Goal: Communication & Community: Answer question/provide support

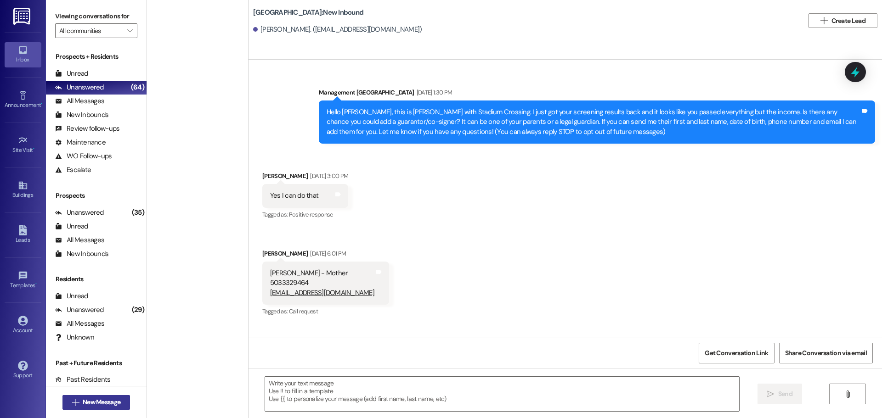
scroll to position [7843, 0]
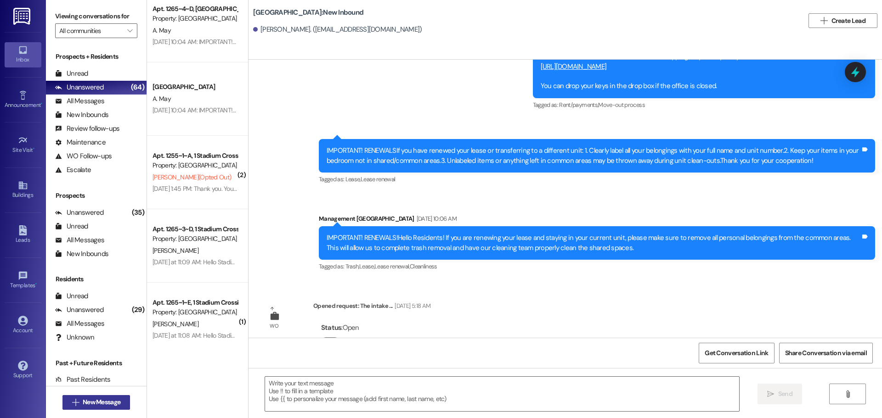
click at [102, 401] on span "New Message" at bounding box center [102, 403] width 38 height 10
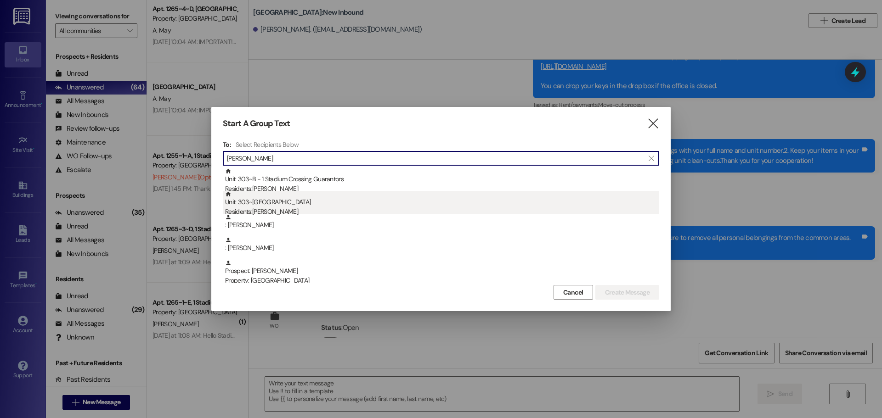
type input "[PERSON_NAME]"
click at [358, 202] on div "Unit: 303~B - 1 Stadium Crossing Residents: [PERSON_NAME]" at bounding box center [442, 204] width 434 height 26
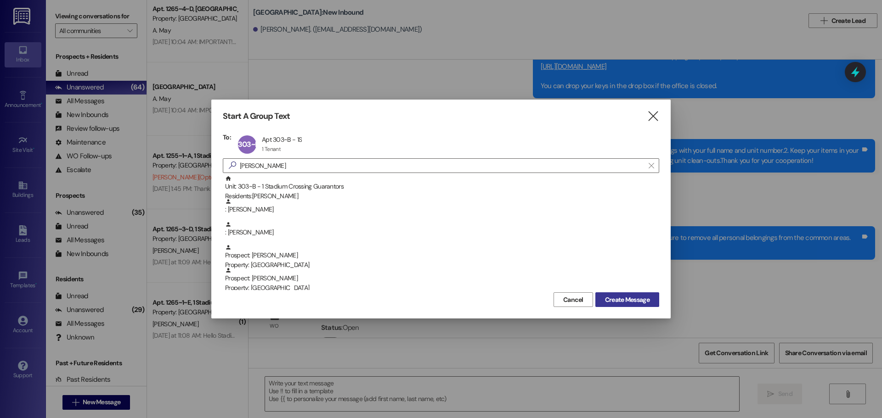
click at [646, 295] on span "Create Message" at bounding box center [627, 300] width 45 height 10
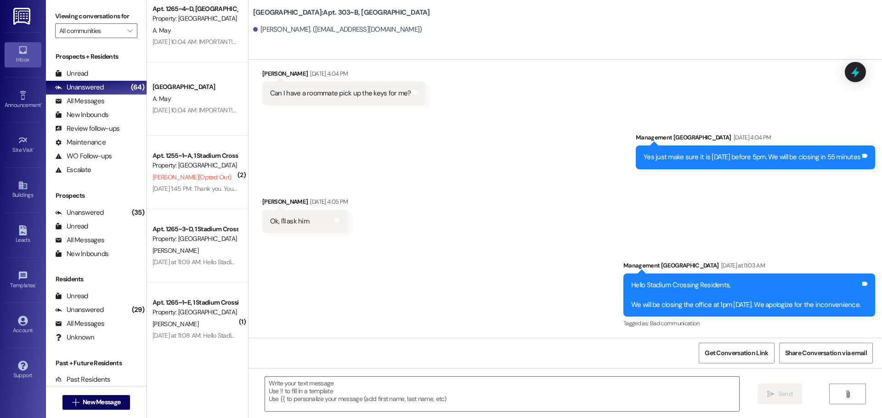
scroll to position [2343, 0]
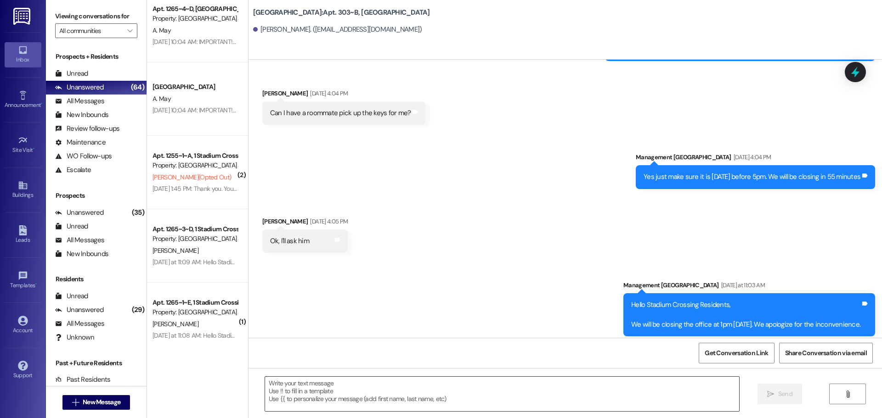
click at [527, 389] on textarea at bounding box center [502, 394] width 474 height 34
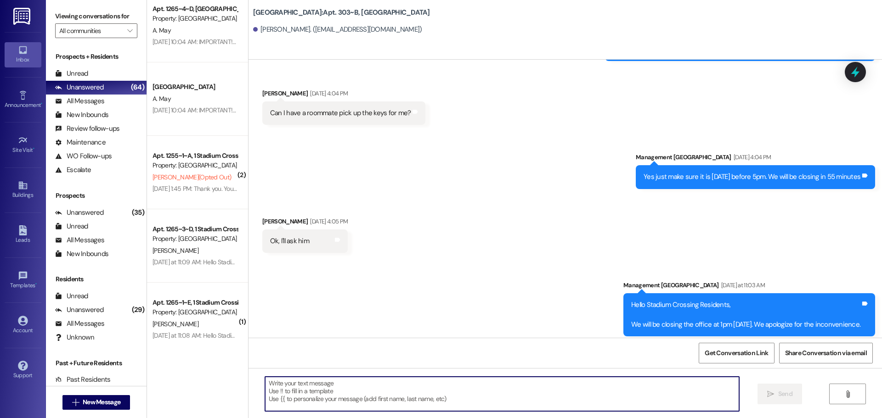
paste textarea "[URL][DOMAIN_NAME][DOMAIN_NAME]"
type textarea "[URL][DOMAIN_NAME][DOMAIN_NAME]"
click at [776, 390] on span "Send" at bounding box center [785, 395] width 18 height 10
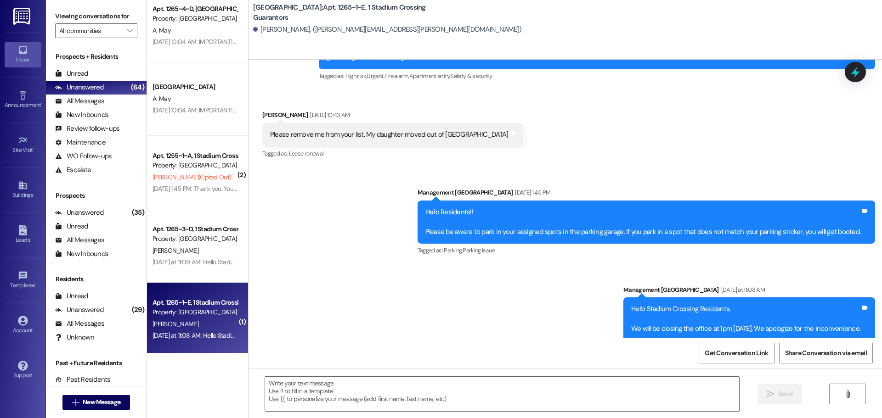
scroll to position [2411, 0]
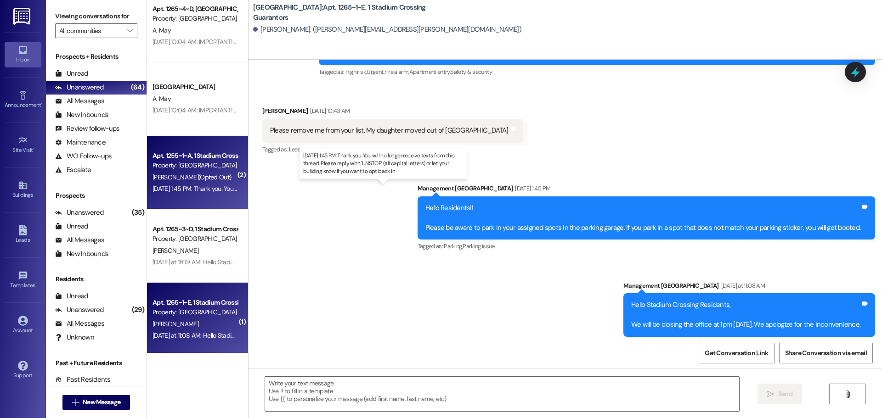
click at [221, 190] on div "[DATE] 1:45 PM: Thank you. You will no longer receive texts from this thread. P…" at bounding box center [379, 189] width 452 height 8
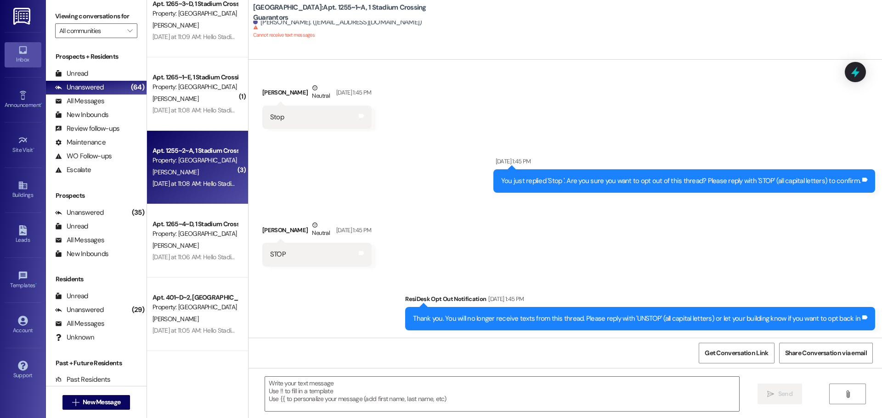
scroll to position [1490, 0]
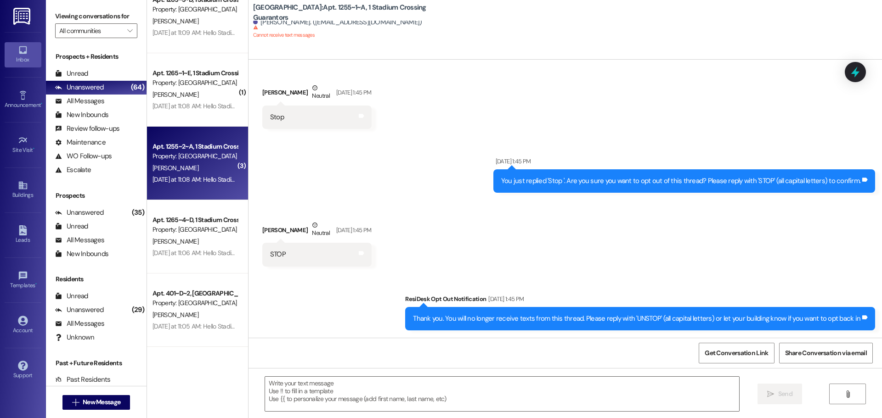
click at [184, 197] on div "Apt. 1255~2~A, 1 Stadium Crossing Guarantors Property: [GEOGRAPHIC_DATA] [PERSO…" at bounding box center [197, 164] width 101 height 74
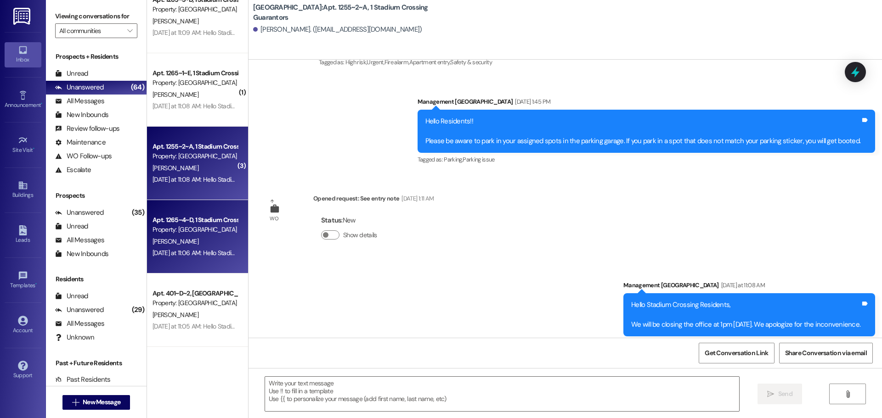
scroll to position [1582, 0]
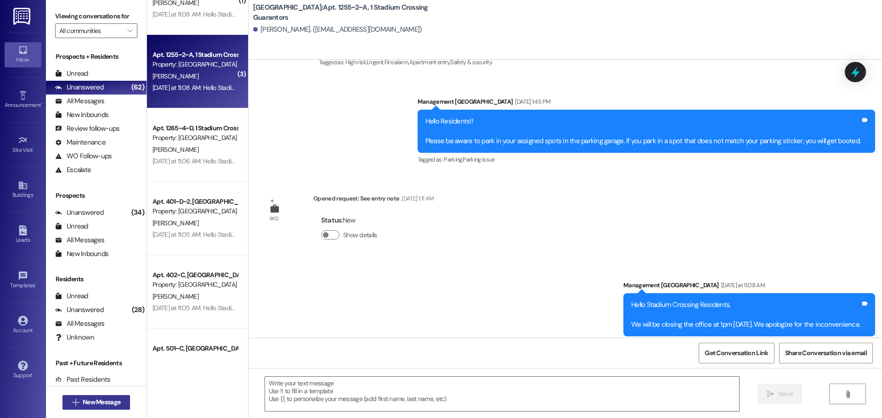
click at [72, 404] on icon "" at bounding box center [75, 402] width 7 height 7
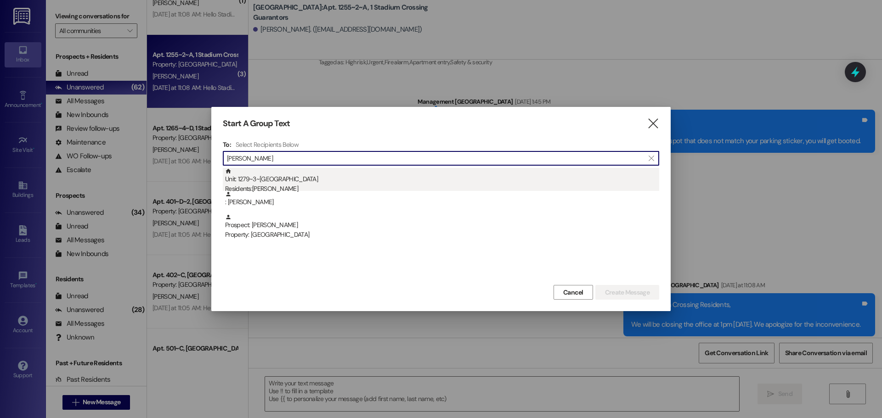
type input "[PERSON_NAME]"
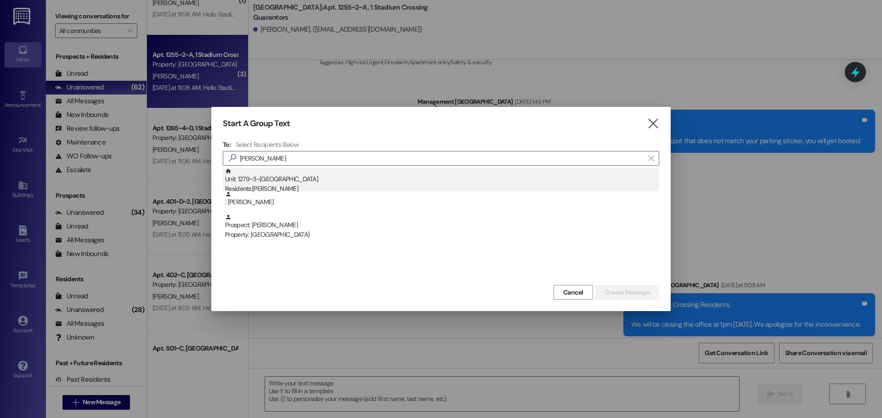
click at [324, 183] on div "Unit: 1279~3~C - 1 Stadium Crossing Residents: [PERSON_NAME][GEOGRAPHIC_DATA]" at bounding box center [442, 181] width 434 height 26
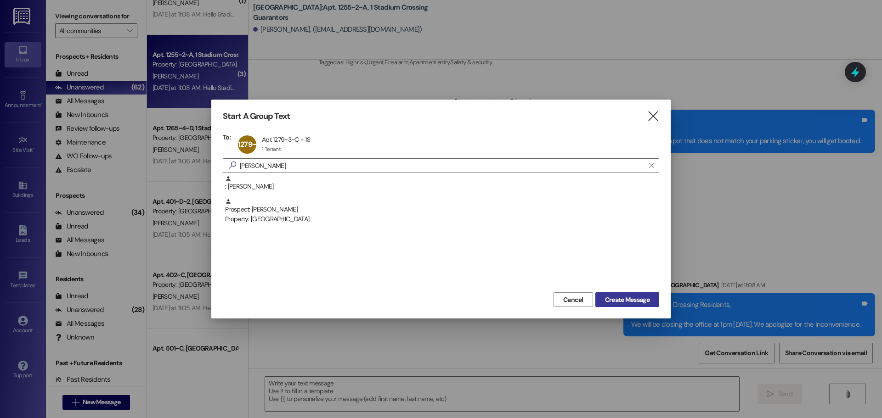
click at [634, 295] on span "Create Message" at bounding box center [627, 300] width 45 height 10
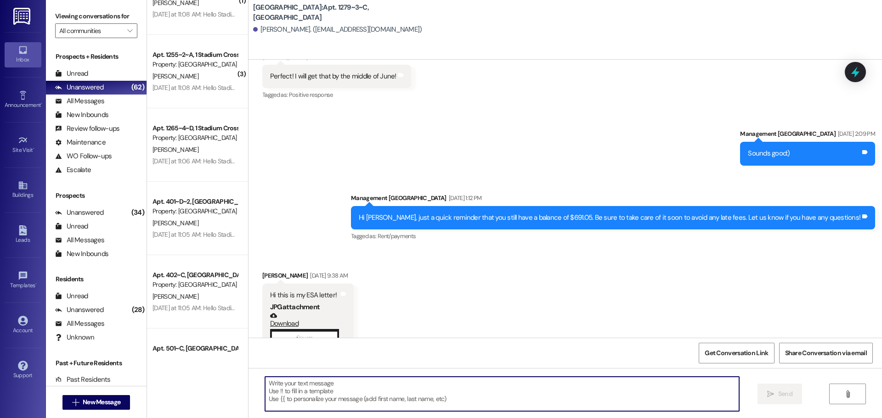
click at [602, 390] on textarea at bounding box center [502, 394] width 474 height 34
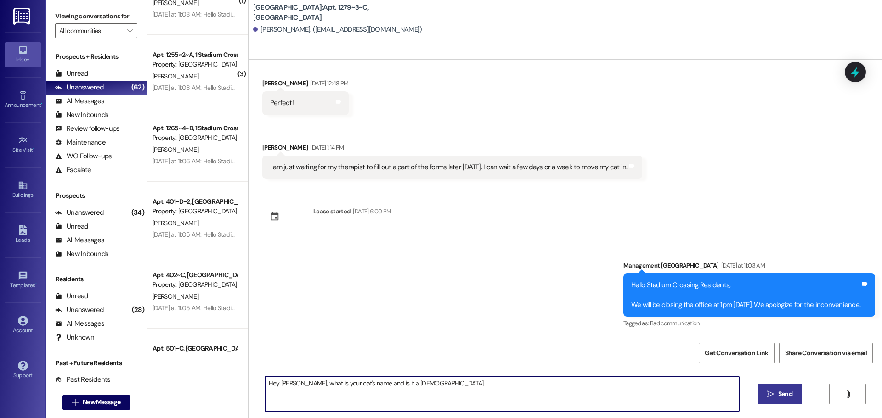
click at [377, 387] on textarea "Hey [PERSON_NAME], what is your cat's name and is it a [DEMOGRAPHIC_DATA]" at bounding box center [502, 394] width 474 height 34
click at [415, 390] on textarea "Hey [PERSON_NAME], what is your cat's name and is it [DEMOGRAPHIC_DATA]" at bounding box center [502, 394] width 474 height 34
type textarea "Hey [PERSON_NAME], what is your cat's name and is it [DEMOGRAPHIC_DATA] or a [D…"
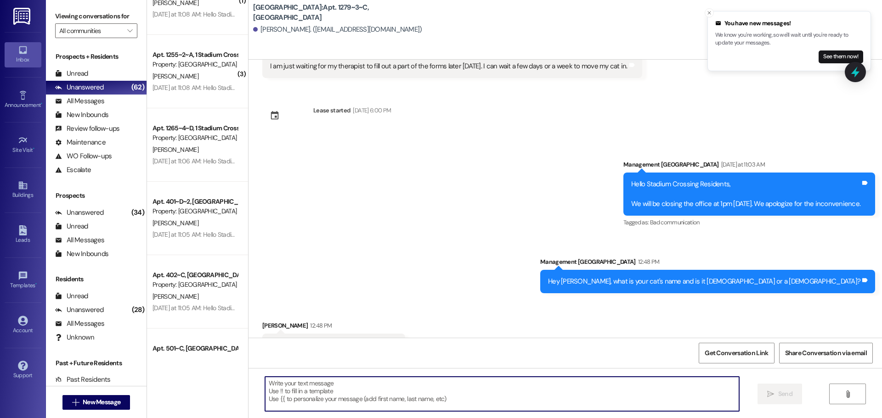
scroll to position [3551, 0]
